Goal: Task Accomplishment & Management: Manage account settings

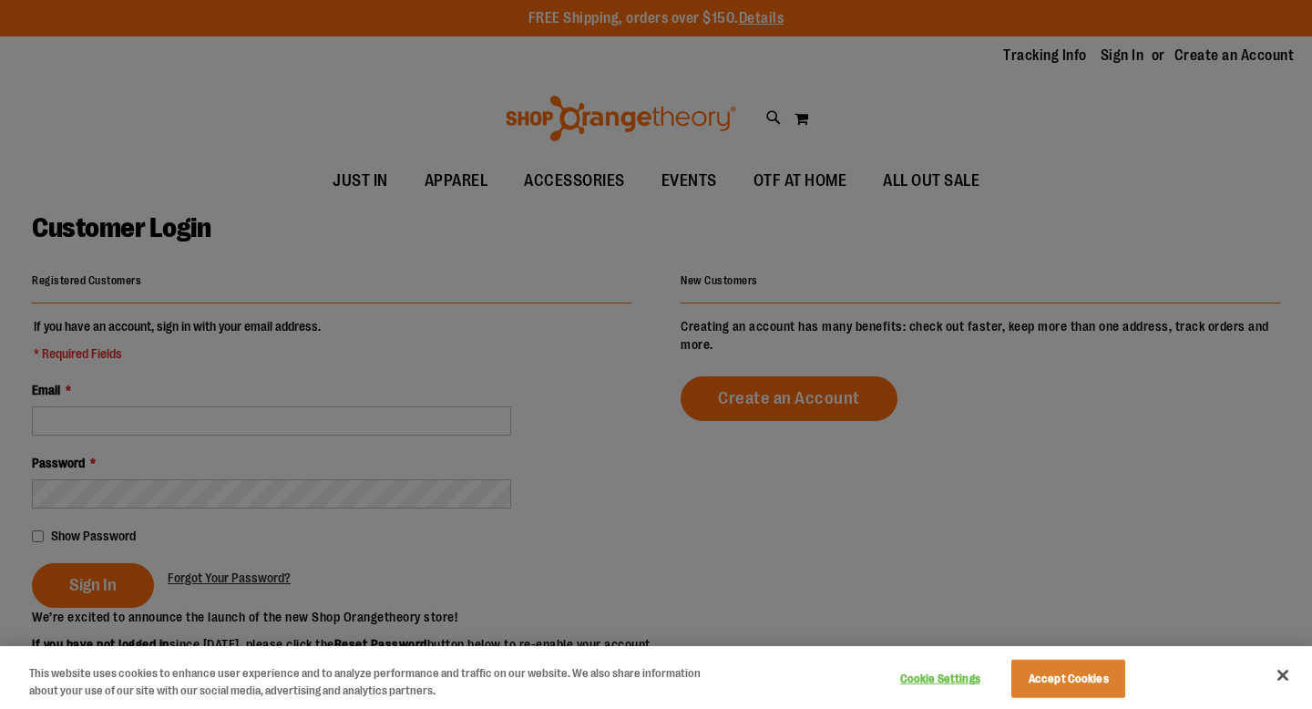
click at [225, 420] on div at bounding box center [656, 354] width 1312 height 709
click at [1078, 668] on button "Accept Cookies" at bounding box center [1068, 679] width 114 height 38
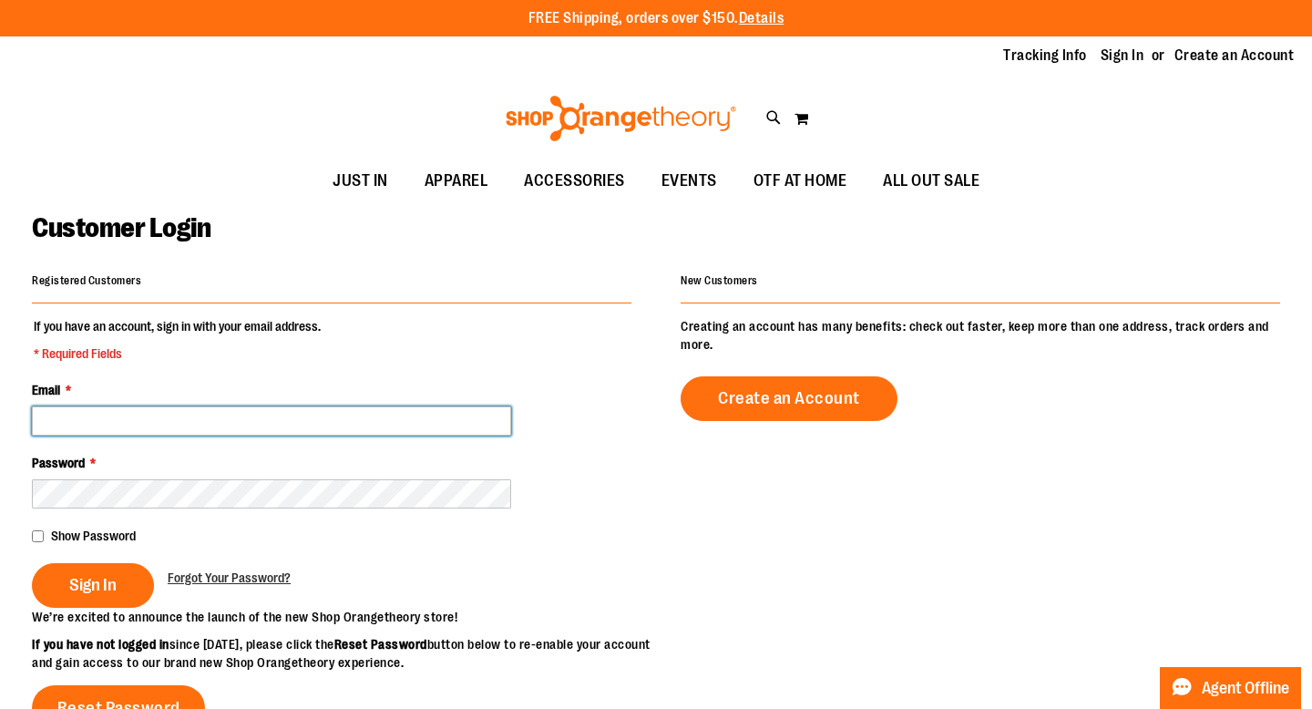
click at [237, 427] on input "Email *" at bounding box center [271, 420] width 479 height 29
type input "**********"
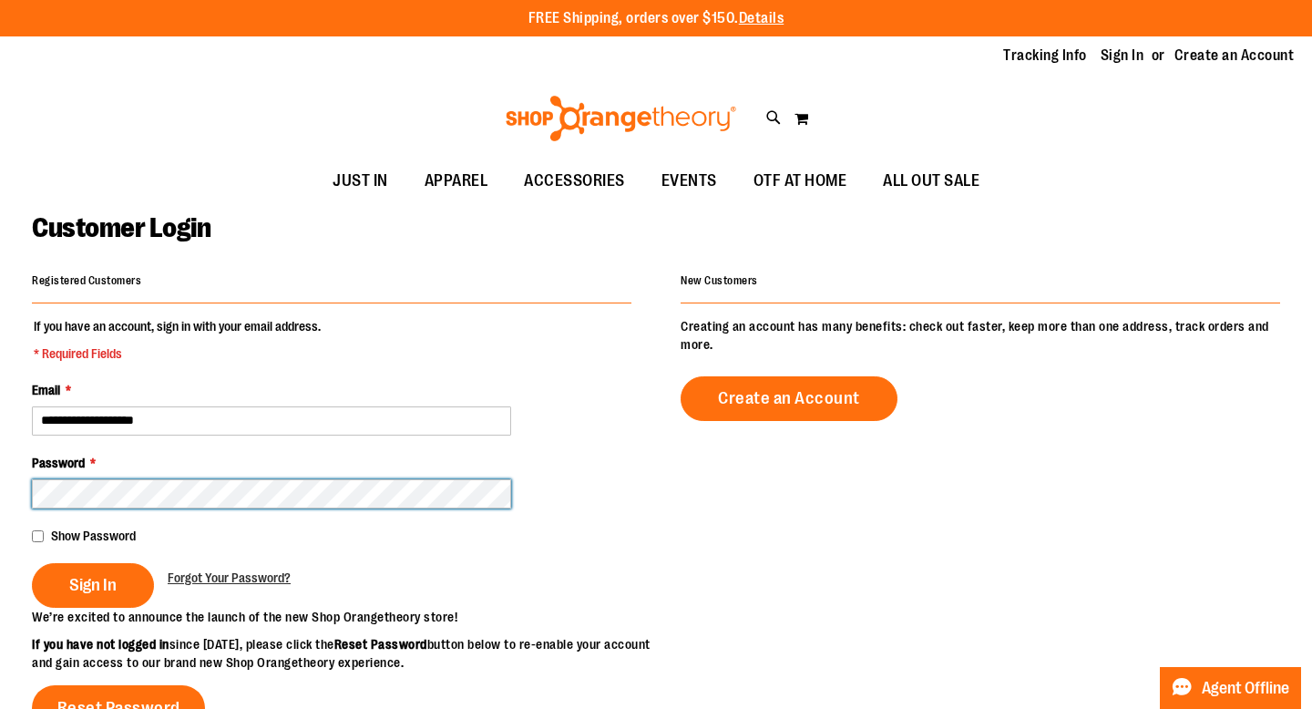
click at [32, 563] on button "Sign In" at bounding box center [93, 585] width 122 height 45
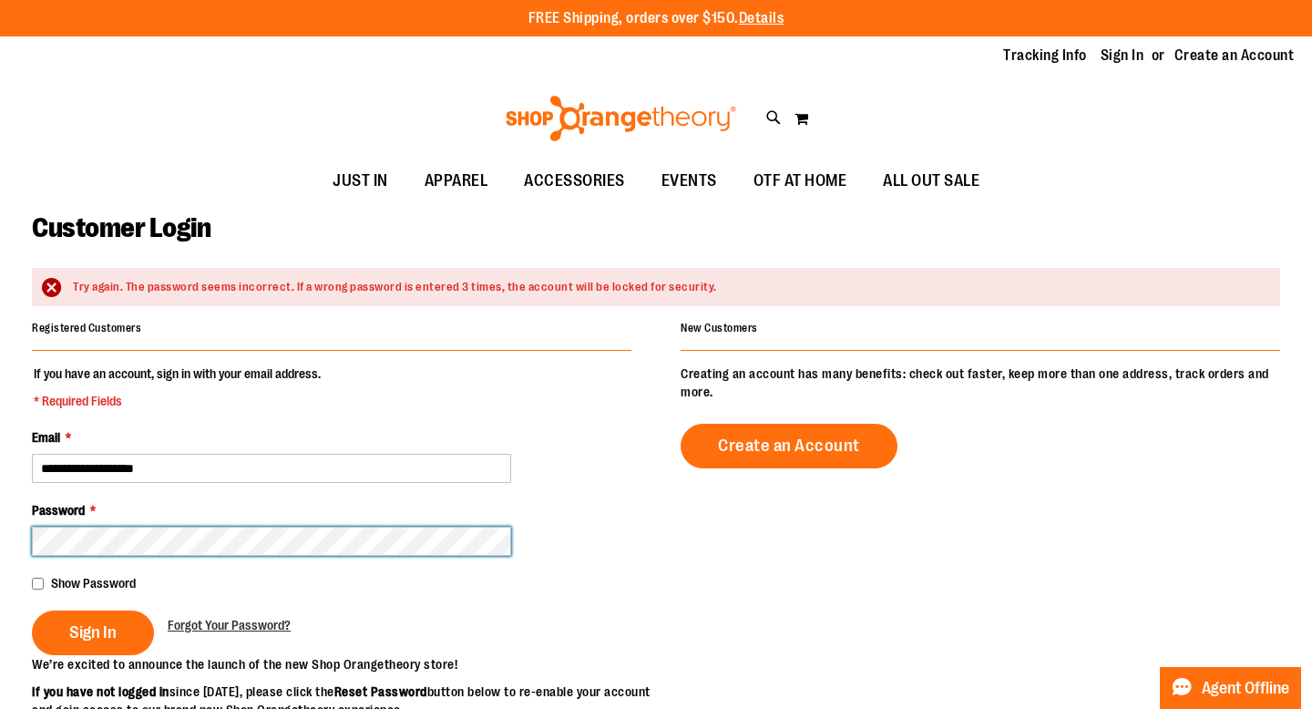
click at [32, 610] on button "Sign In" at bounding box center [93, 632] width 122 height 45
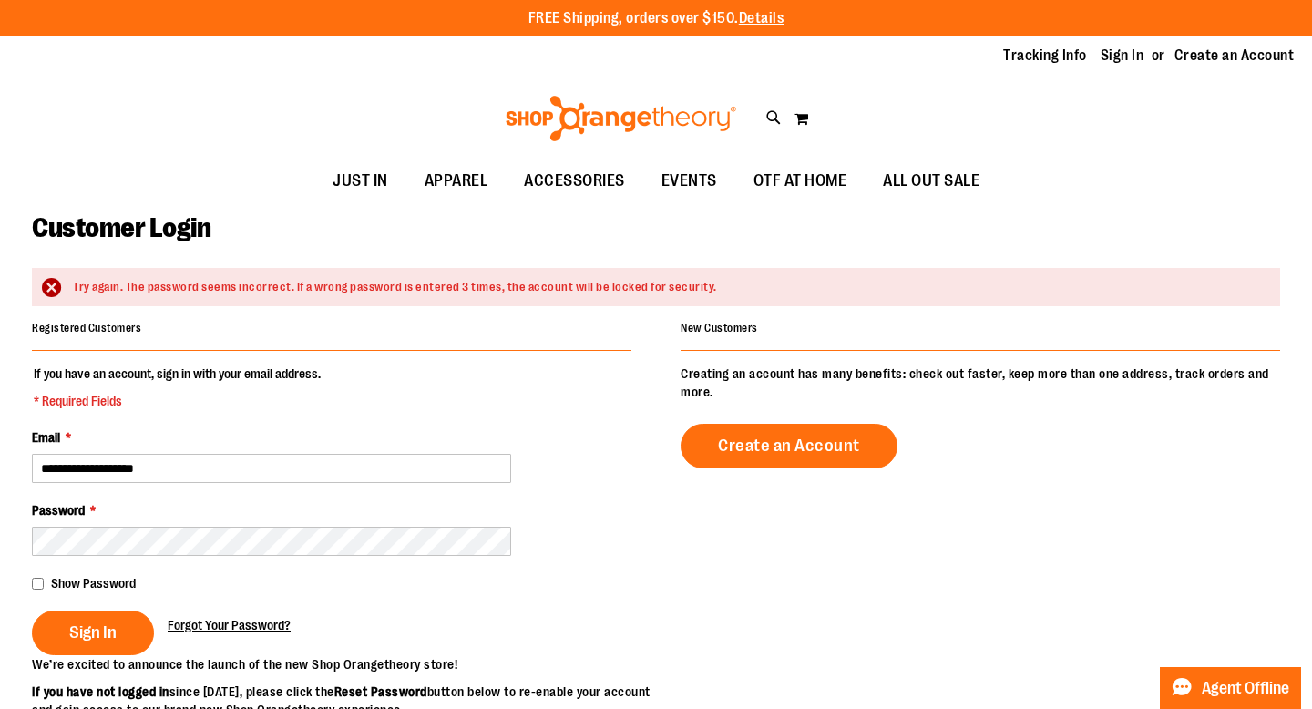
click at [266, 620] on span "Forgot Your Password?" at bounding box center [229, 625] width 123 height 15
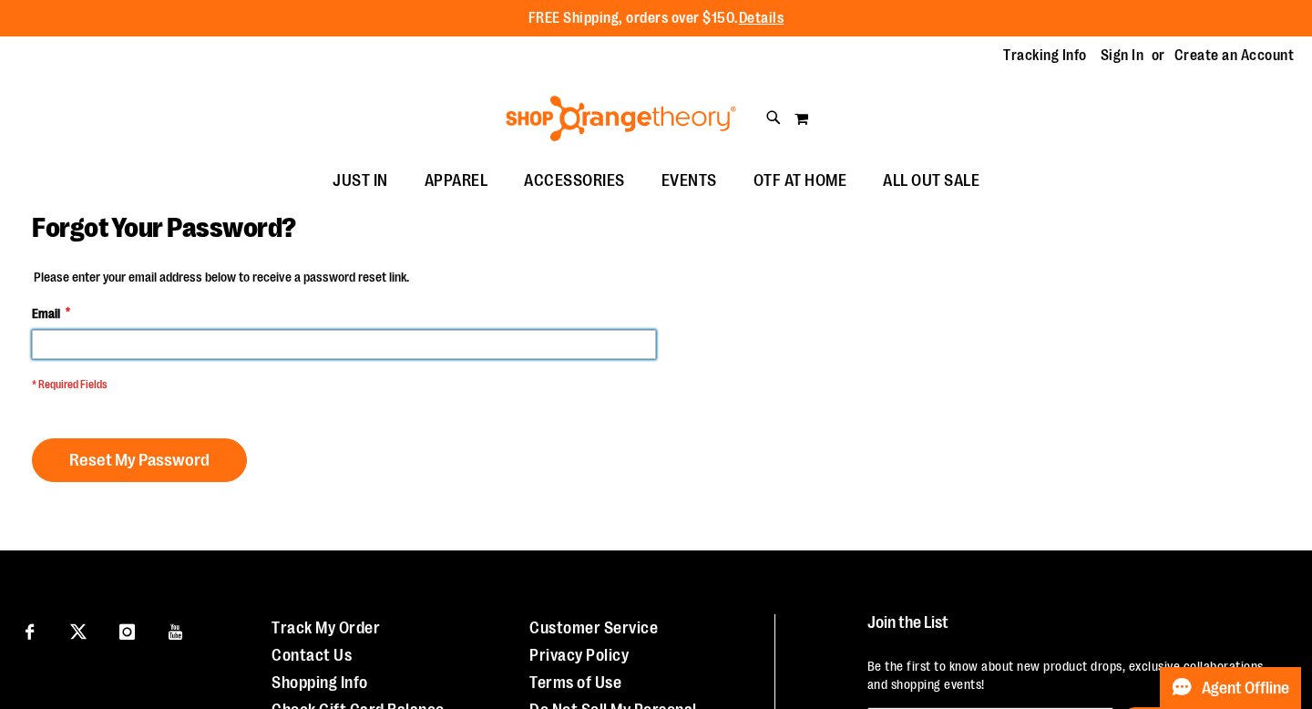
click at [343, 355] on input "Email *" at bounding box center [344, 344] width 624 height 29
type input "**********"
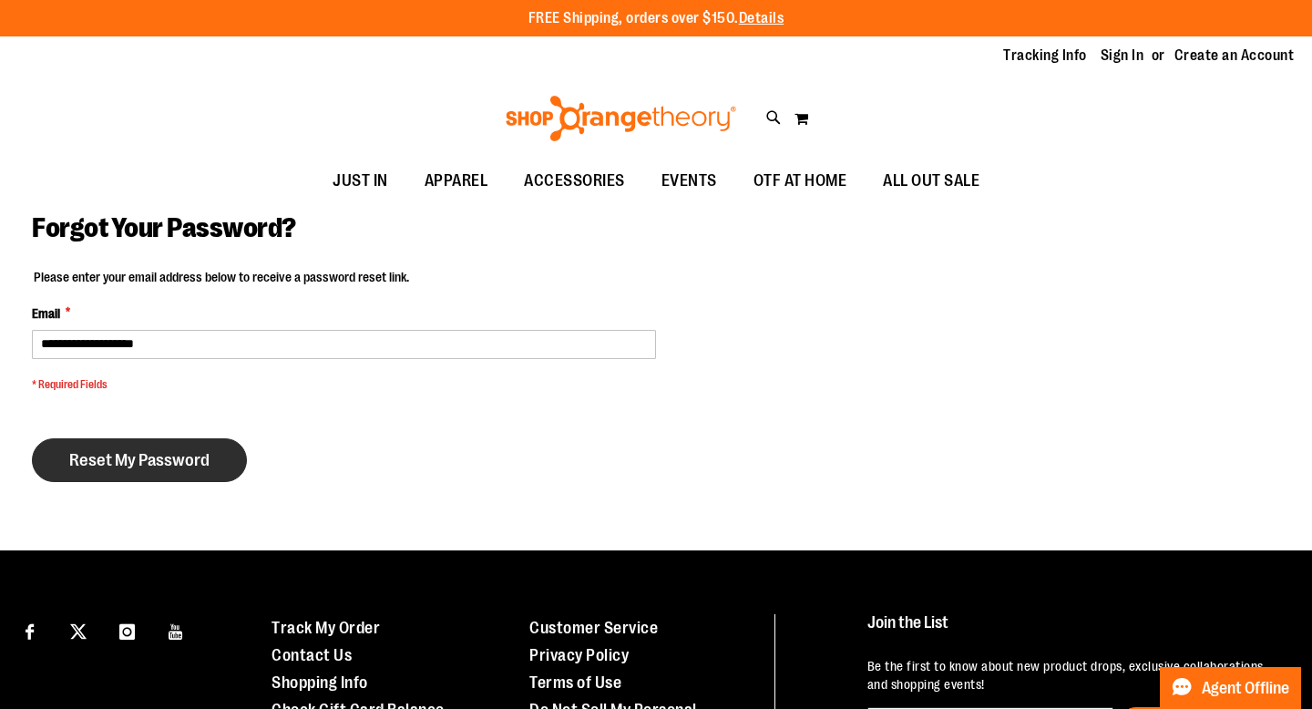
click at [181, 443] on button "Reset My Password" at bounding box center [139, 460] width 215 height 44
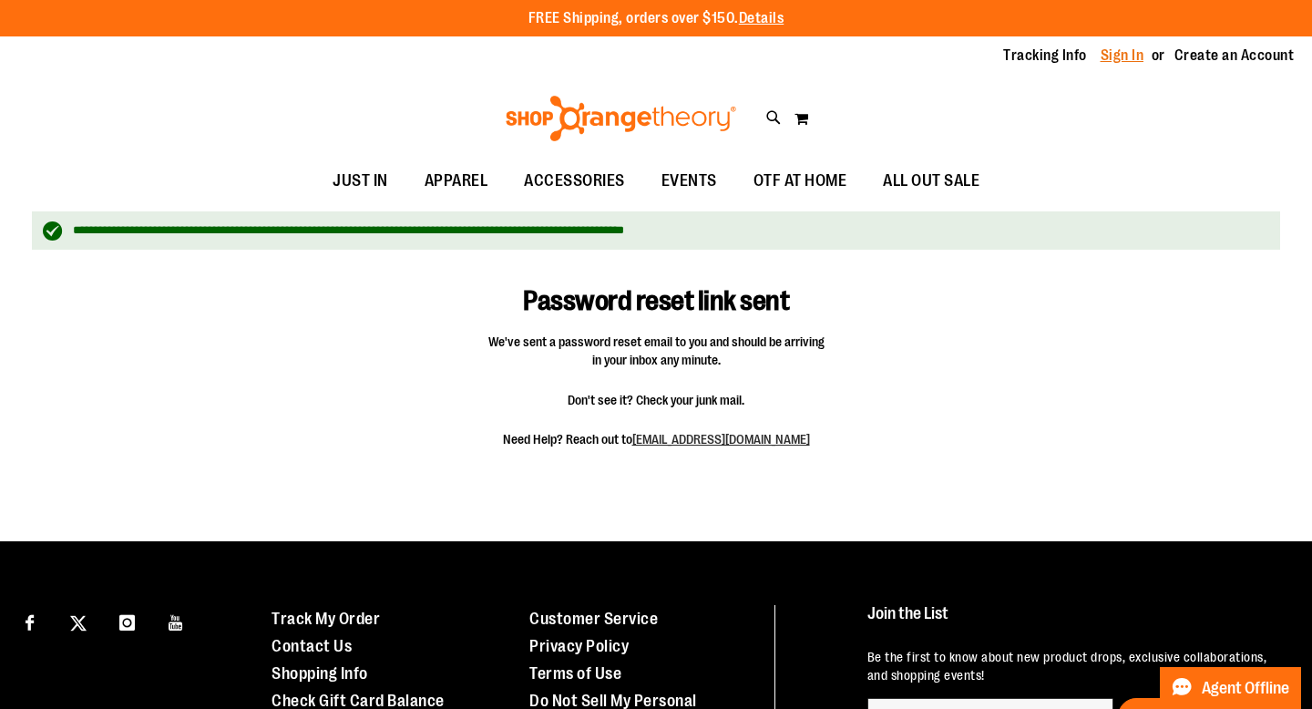
click at [1119, 55] on link "Sign In" at bounding box center [1123, 56] width 44 height 20
